Goal: Complete application form

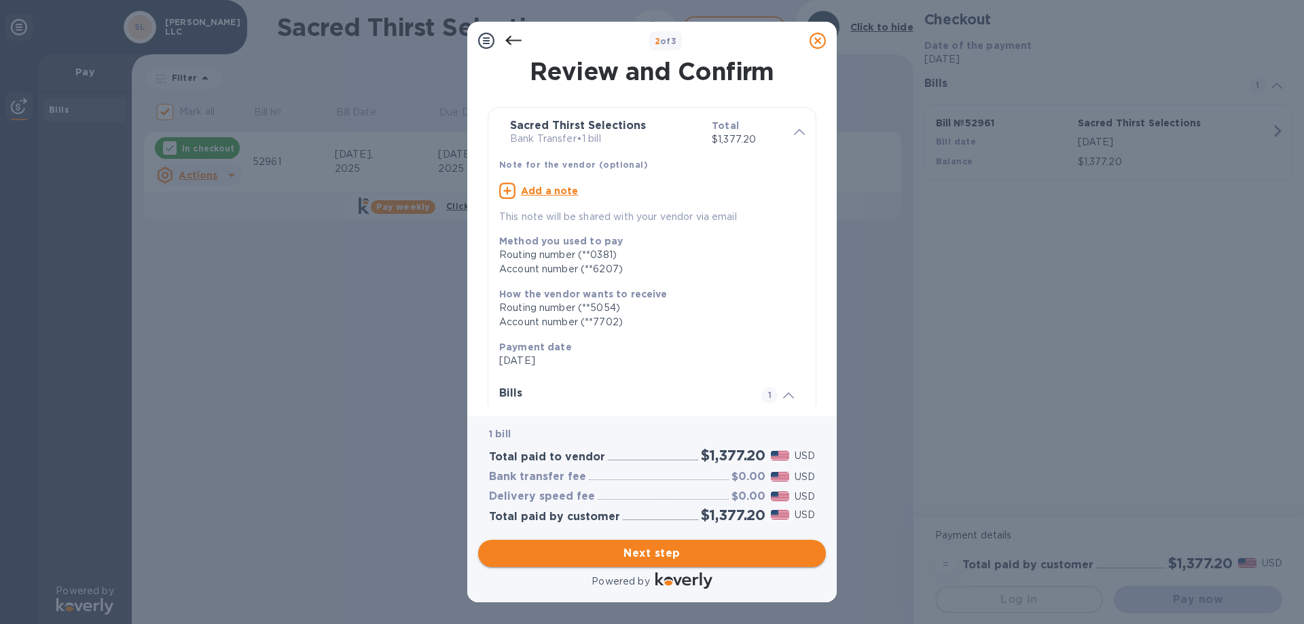
click at [686, 553] on span "Next step" at bounding box center [652, 553] width 326 height 16
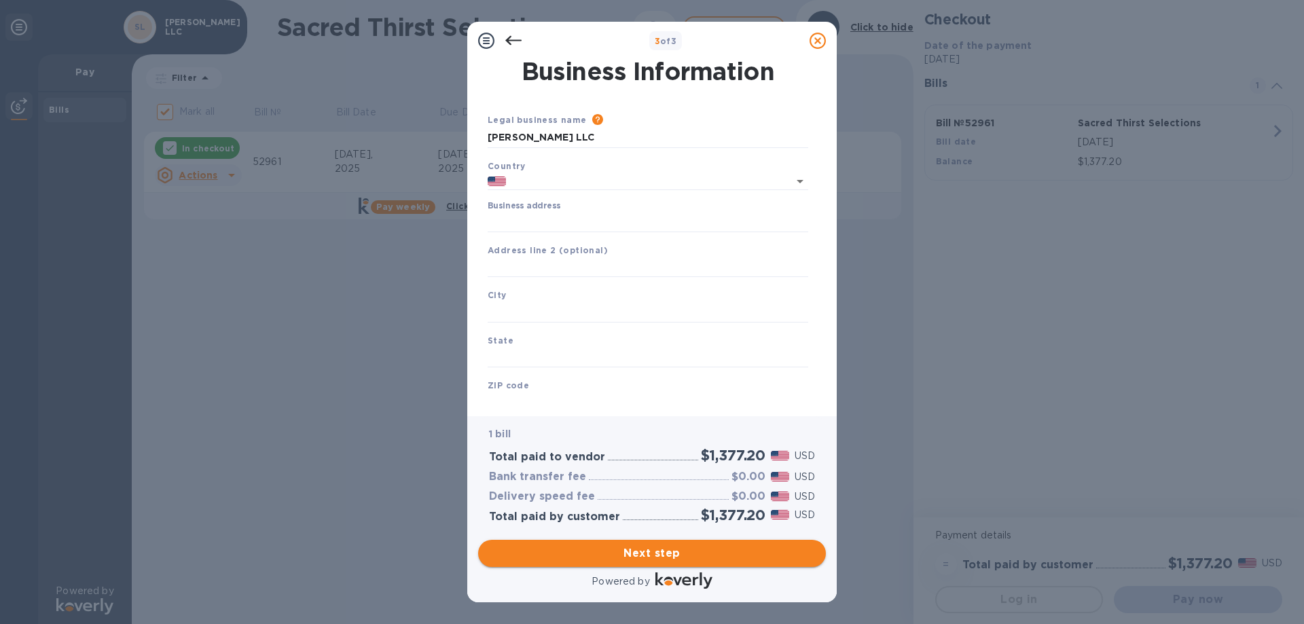
type input "[GEOGRAPHIC_DATA]"
click at [524, 223] on input "Business address" at bounding box center [648, 222] width 321 height 20
type input "Torrance"
type input "CA"
type input "90501"
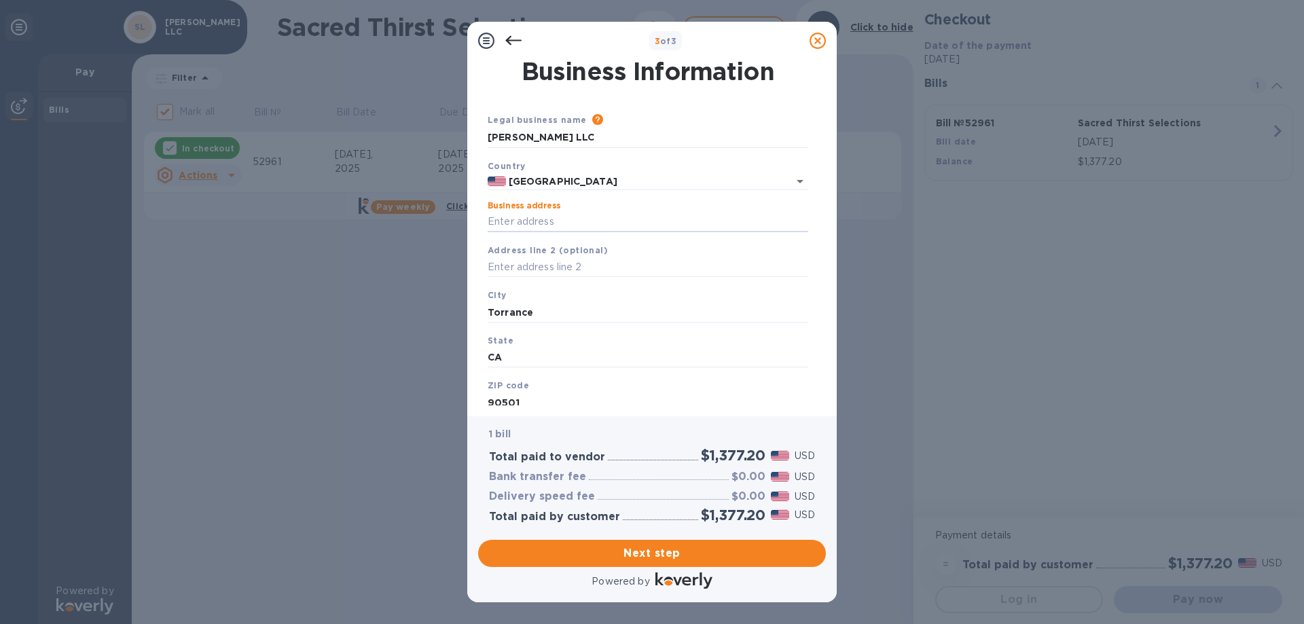
type input "[STREET_ADDRESS][PERSON_NAME]"
click at [595, 266] on input "text" at bounding box center [648, 267] width 321 height 20
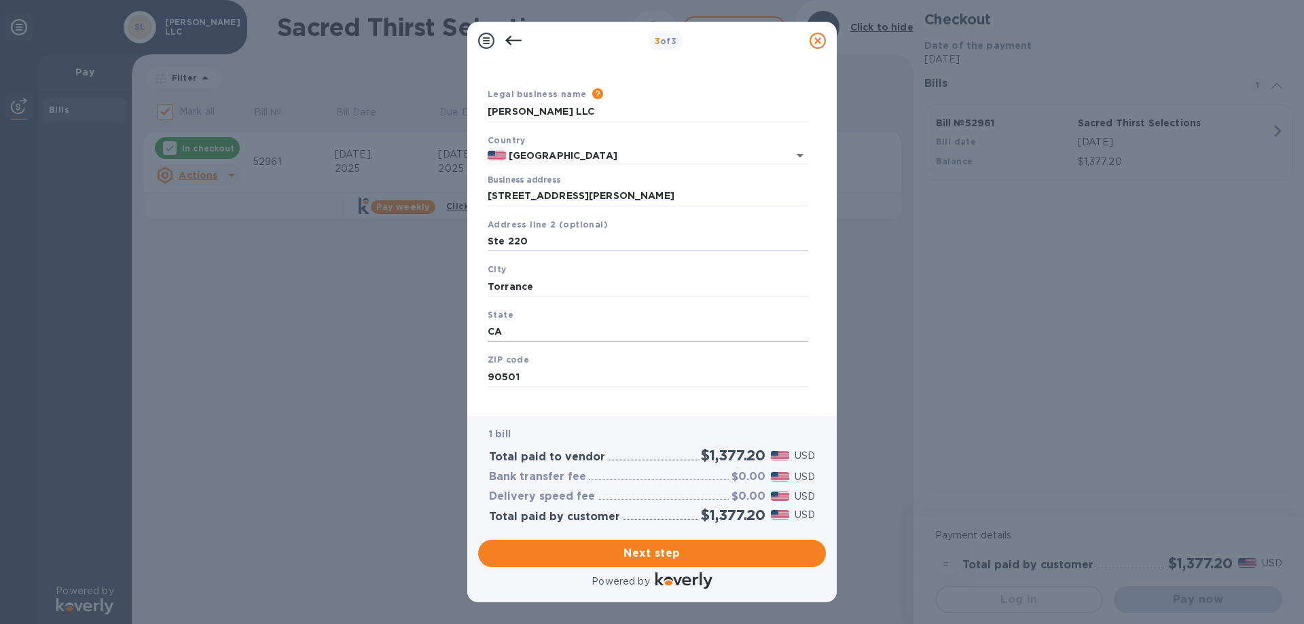
scroll to position [40, 0]
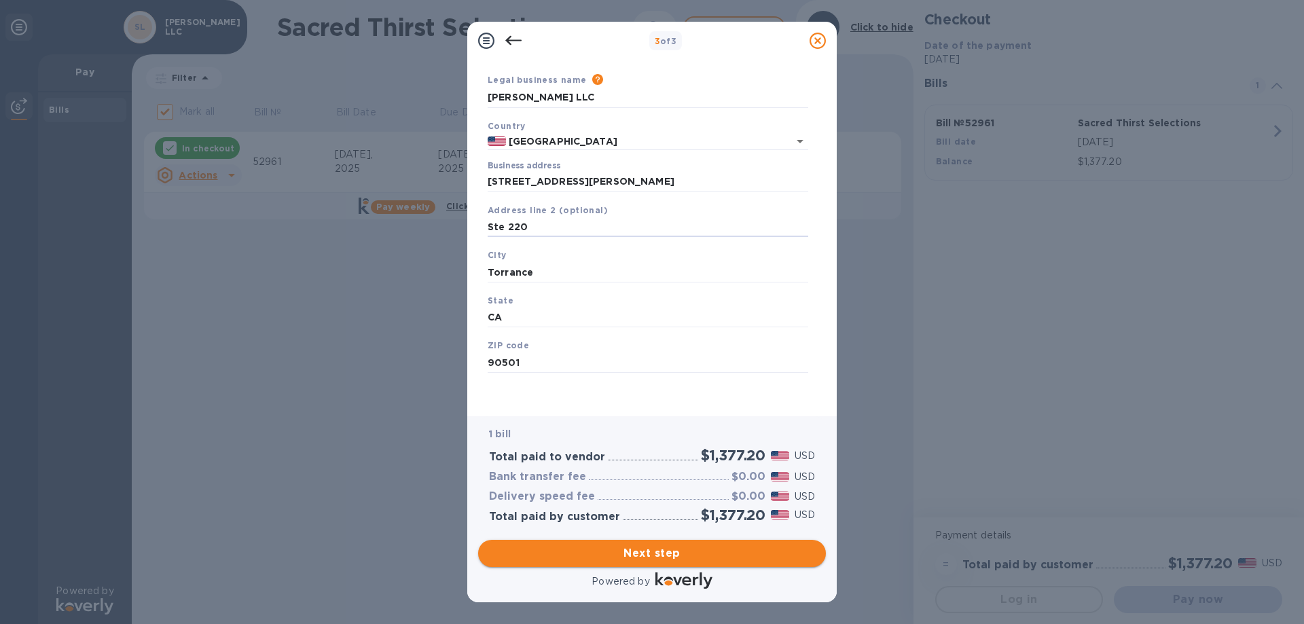
type input "Ste 220"
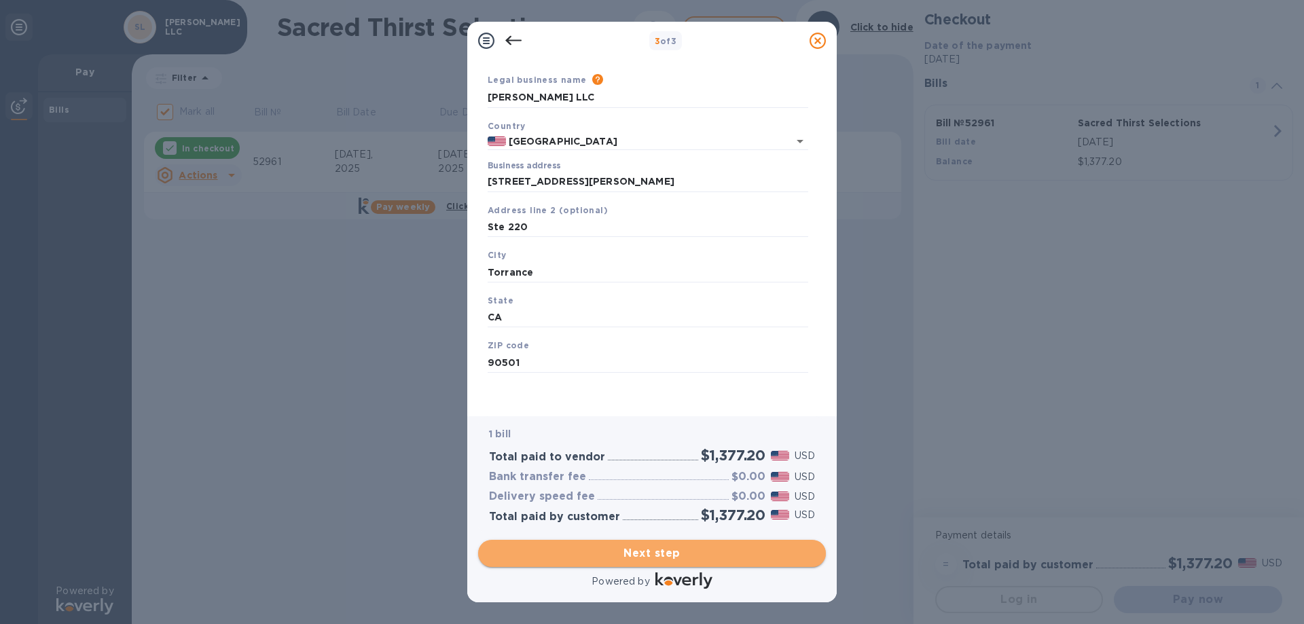
click at [668, 555] on span "Next step" at bounding box center [652, 553] width 326 height 16
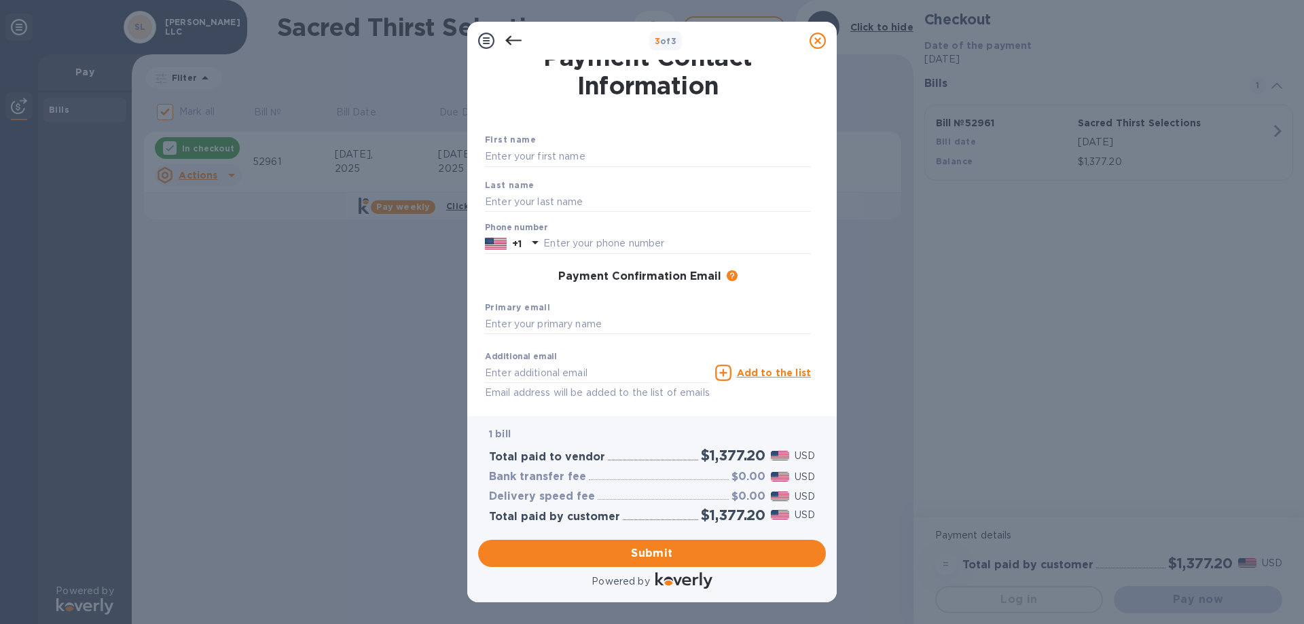
scroll to position [0, 0]
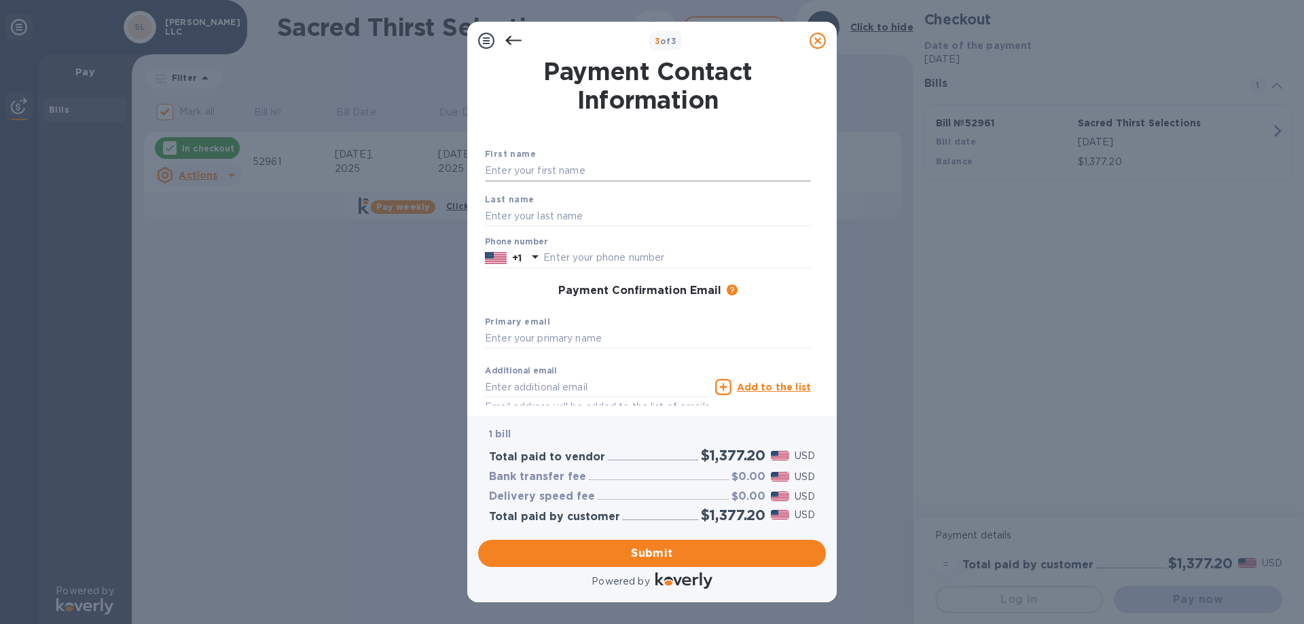
click at [589, 166] on input "text" at bounding box center [648, 171] width 326 height 20
type input "[PERSON_NAME]"
click at [573, 217] on input "text" at bounding box center [648, 216] width 326 height 20
type input "[PERSON_NAME]"
click at [574, 259] on input "text" at bounding box center [677, 258] width 268 height 20
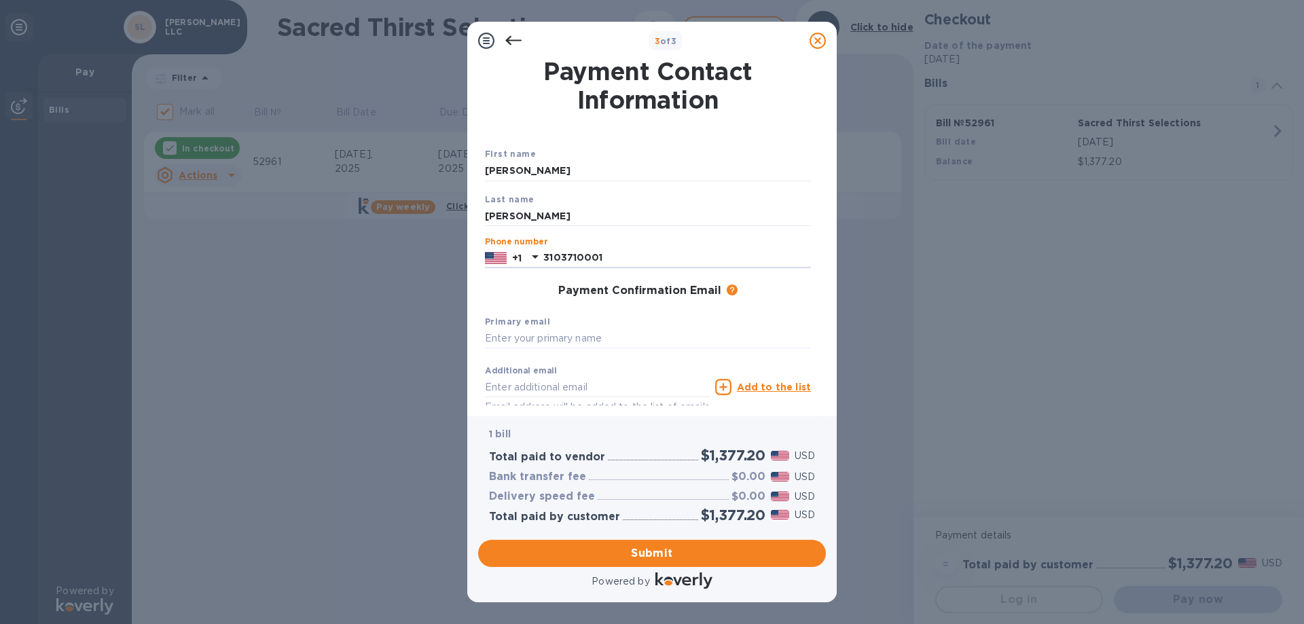
type input "3103710001"
click at [504, 285] on div "Payment Confirmation Email The added email addresses will be used to send the p…" at bounding box center [648, 292] width 326 height 14
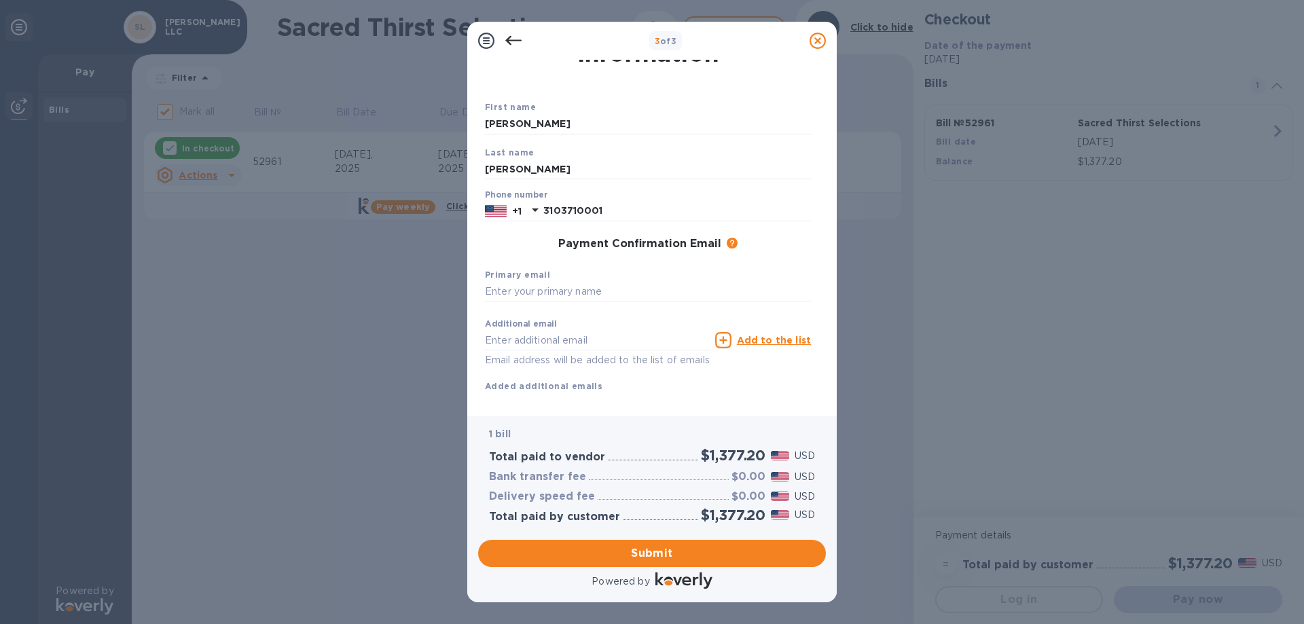
scroll to position [68, 0]
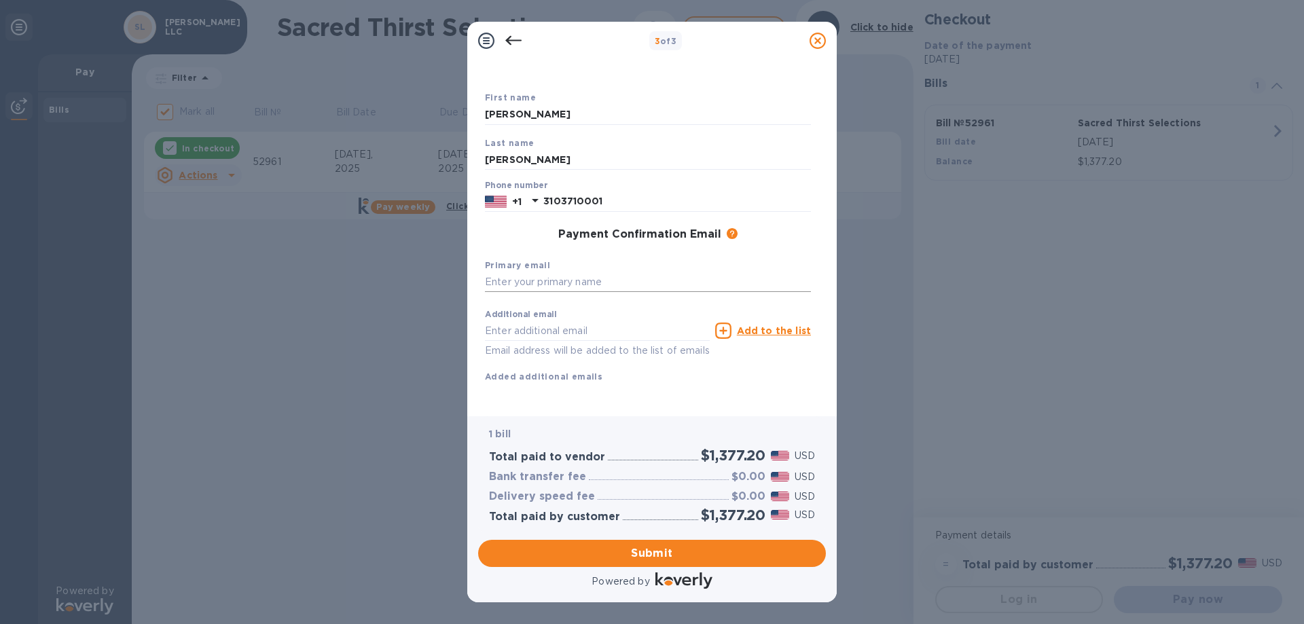
click at [532, 272] on input "text" at bounding box center [648, 282] width 326 height 20
type input "[PERSON_NAME][EMAIL_ADDRESS][DOMAIN_NAME]"
click at [502, 380] on div "First name [PERSON_NAME] name [PERSON_NAME] Phone number [PHONE_NUMBER] Payment…" at bounding box center [648, 247] width 326 height 315
click at [513, 321] on input "text" at bounding box center [597, 331] width 225 height 20
type input "[PERSON_NAME][EMAIL_ADDRESS][DOMAIN_NAME]"
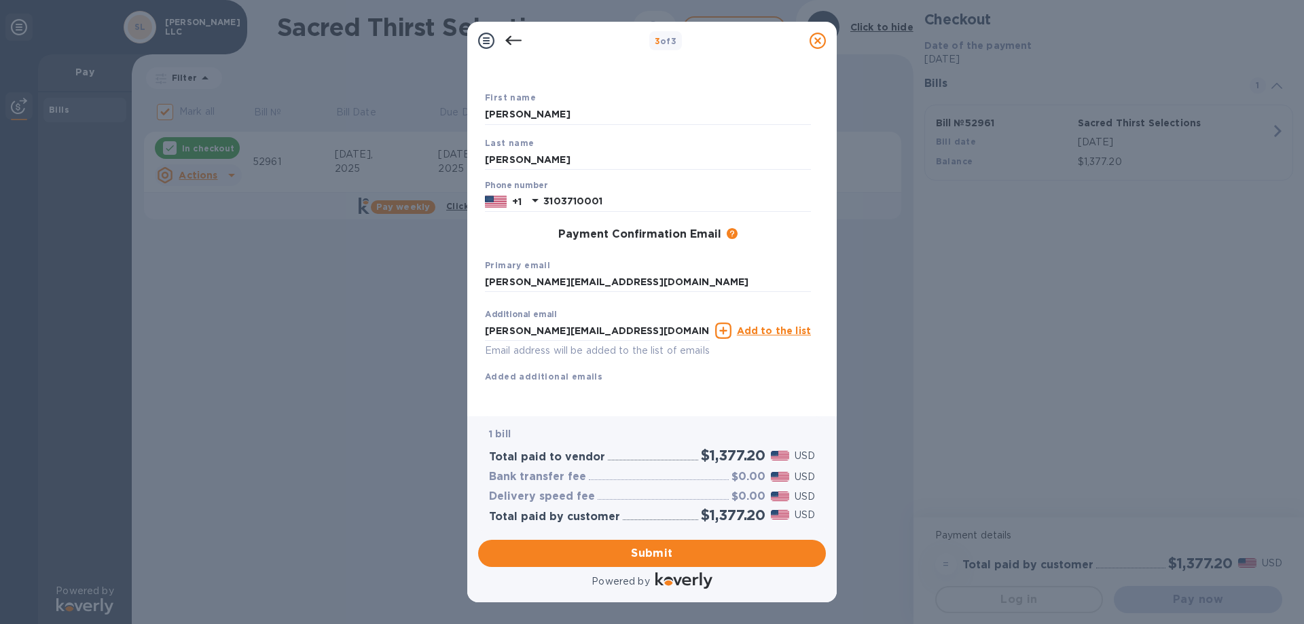
click at [570, 393] on div "First name [PERSON_NAME] name [PERSON_NAME] Phone number [PHONE_NUMBER] Payment…" at bounding box center [648, 247] width 326 height 315
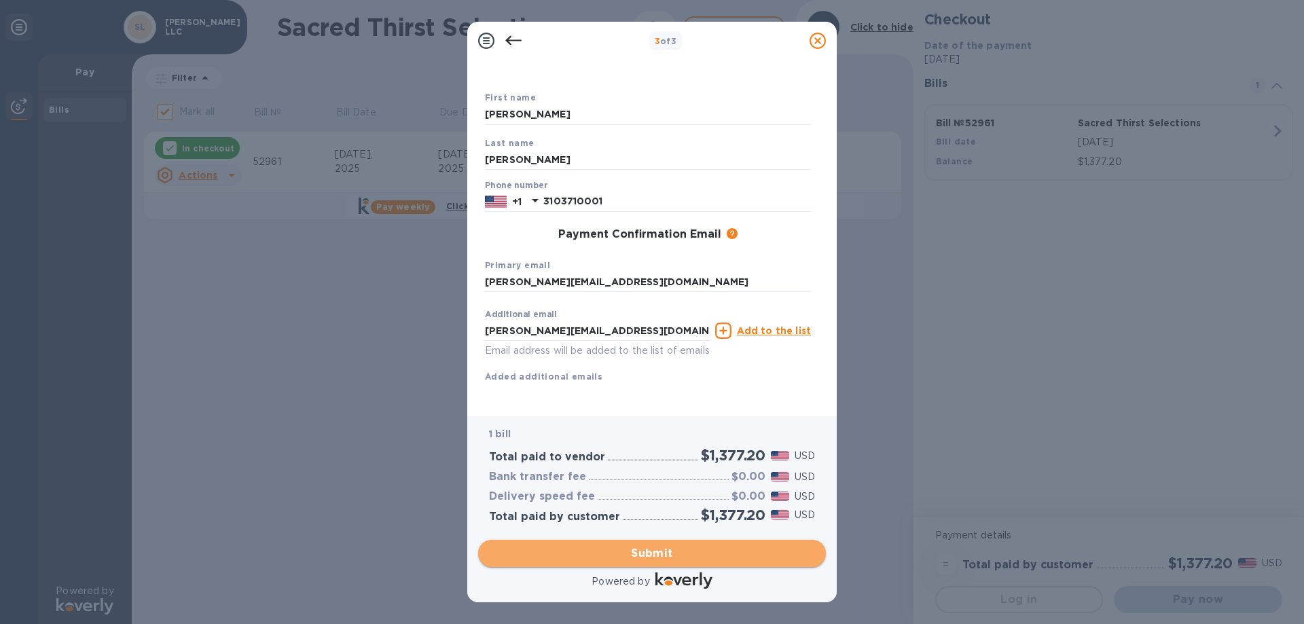
click at [655, 553] on span "Submit" at bounding box center [652, 553] width 326 height 16
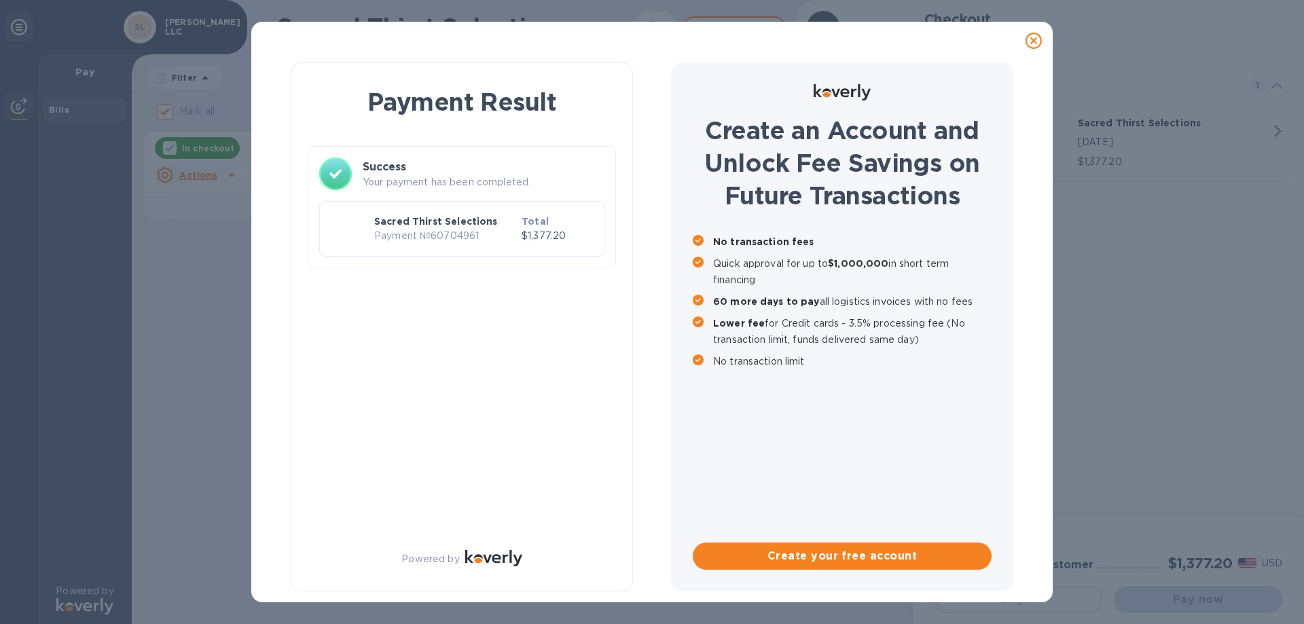
checkbox input "false"
